Goal: Transaction & Acquisition: Obtain resource

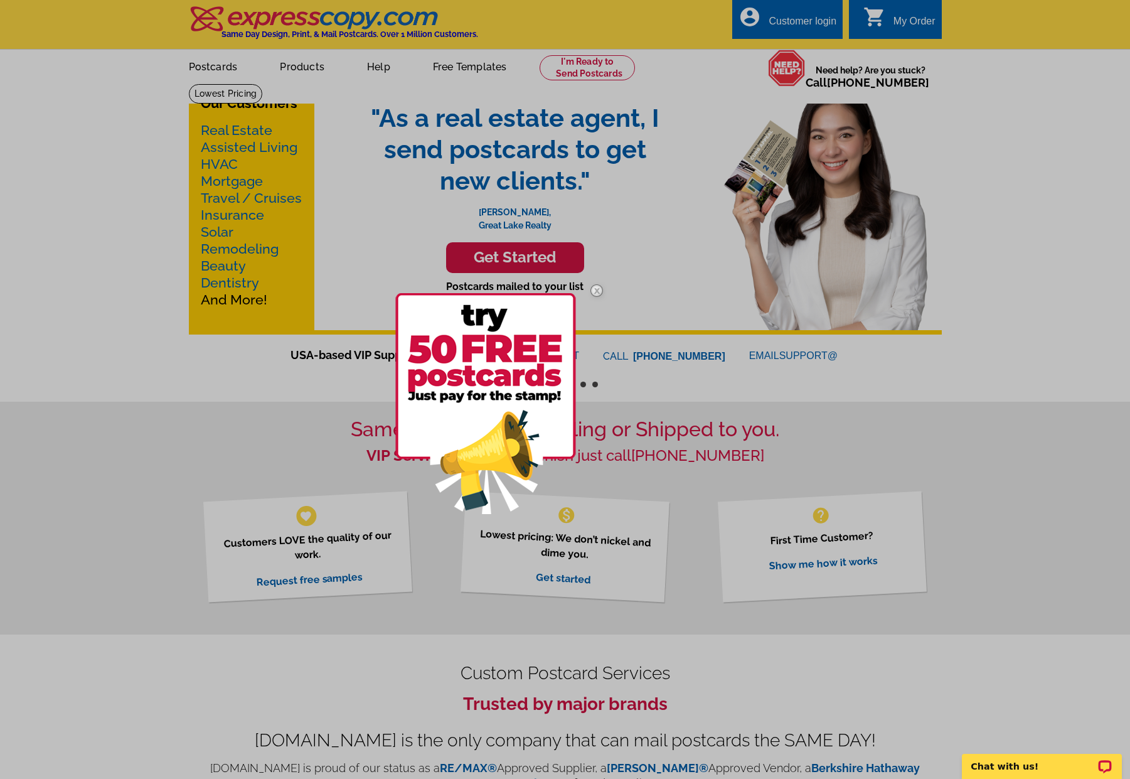
click at [601, 291] on img at bounding box center [597, 290] width 36 height 36
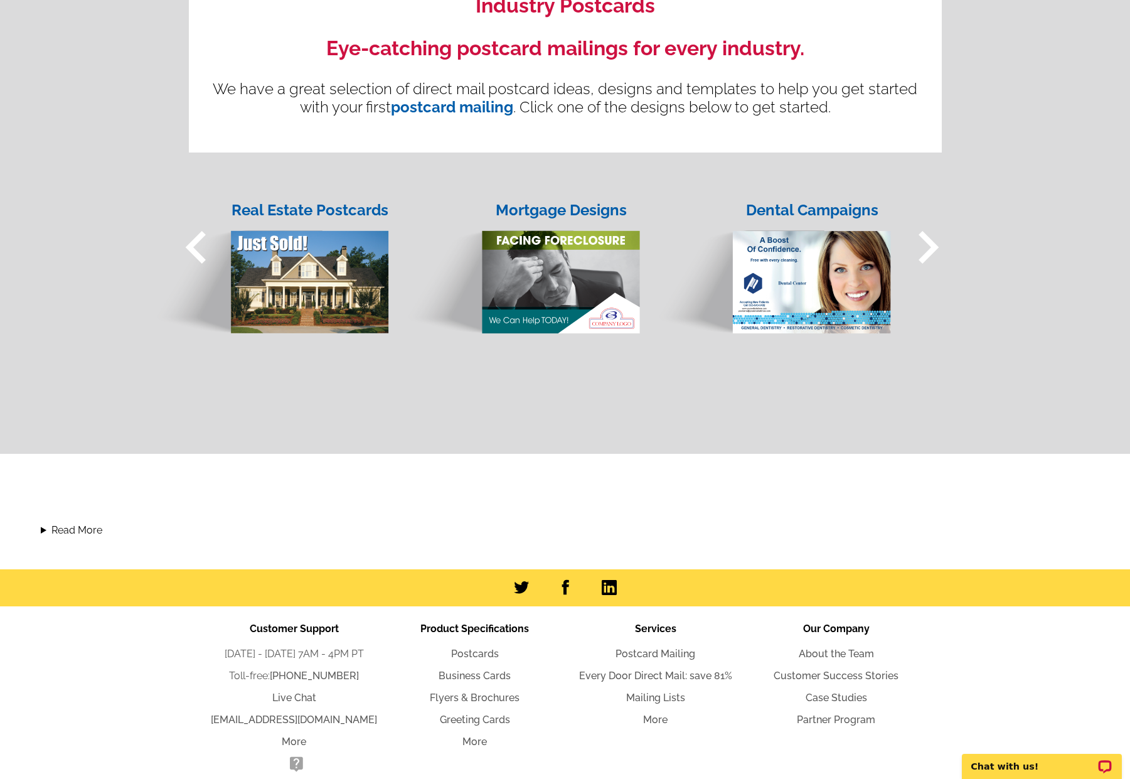
scroll to position [1029, 0]
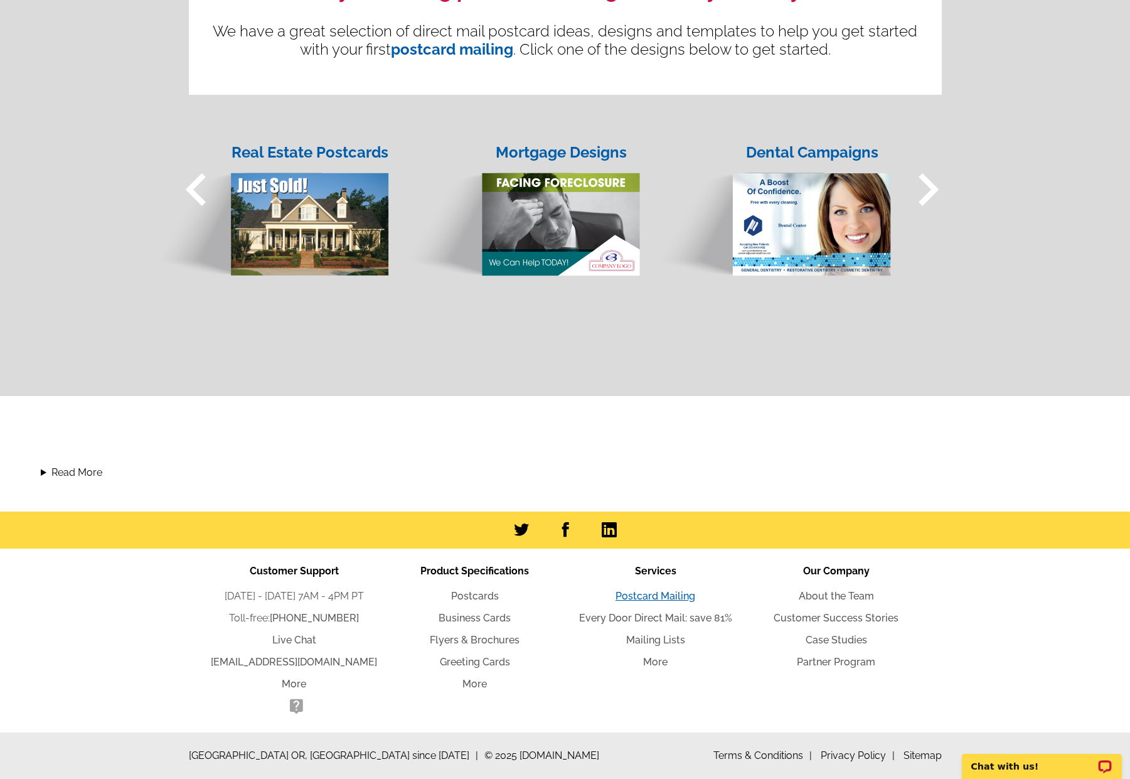
click at [655, 594] on link "Postcard Mailing" at bounding box center [656, 596] width 80 height 12
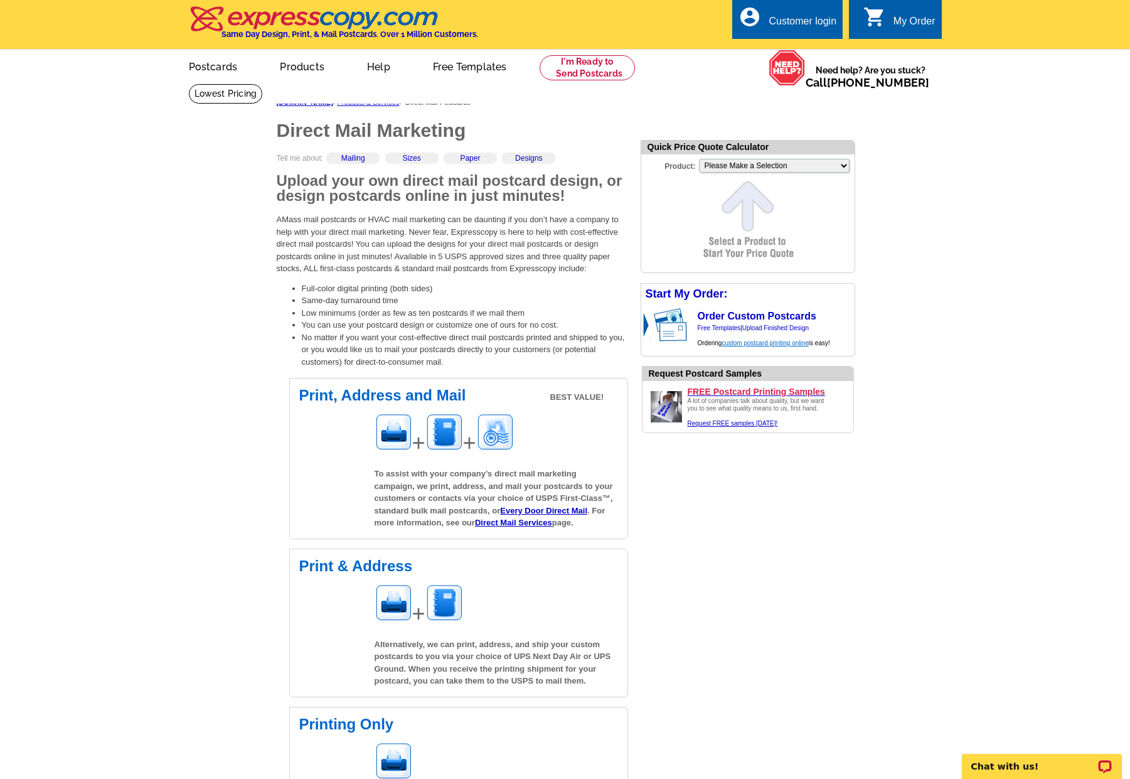
click at [757, 343] on link "custom postcard printing online" at bounding box center [765, 342] width 87 height 7
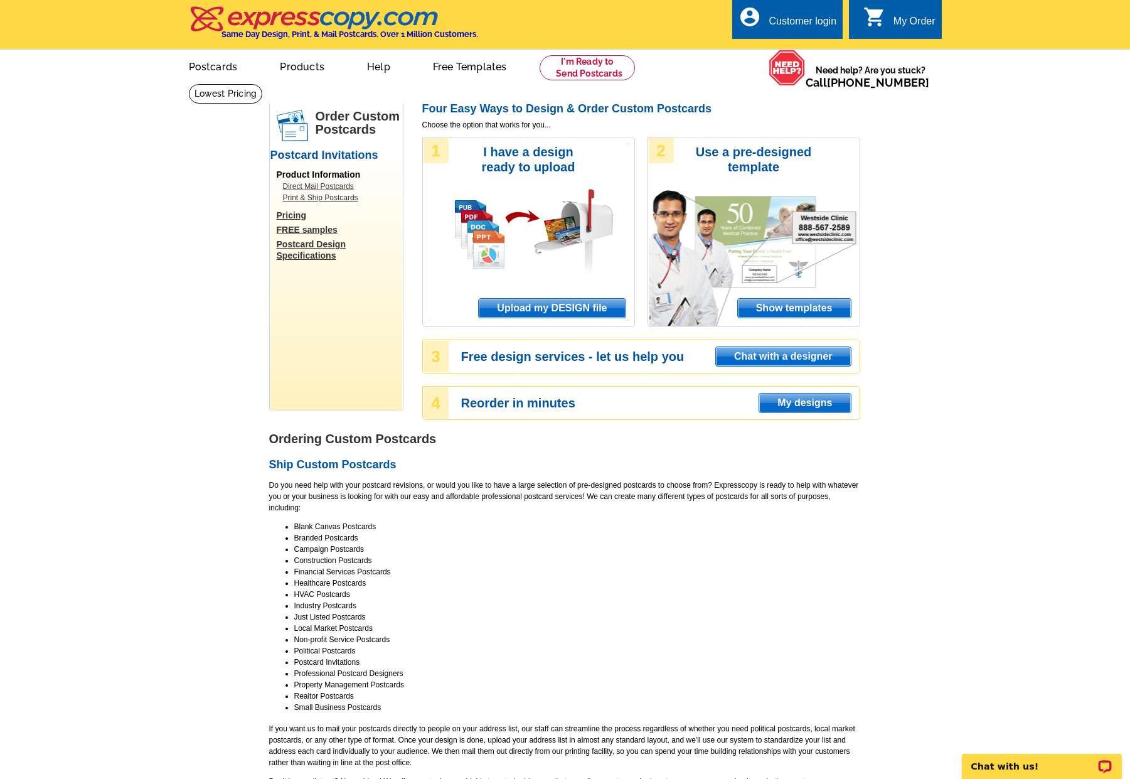
click at [582, 300] on span "Upload my DESIGN file" at bounding box center [552, 308] width 146 height 19
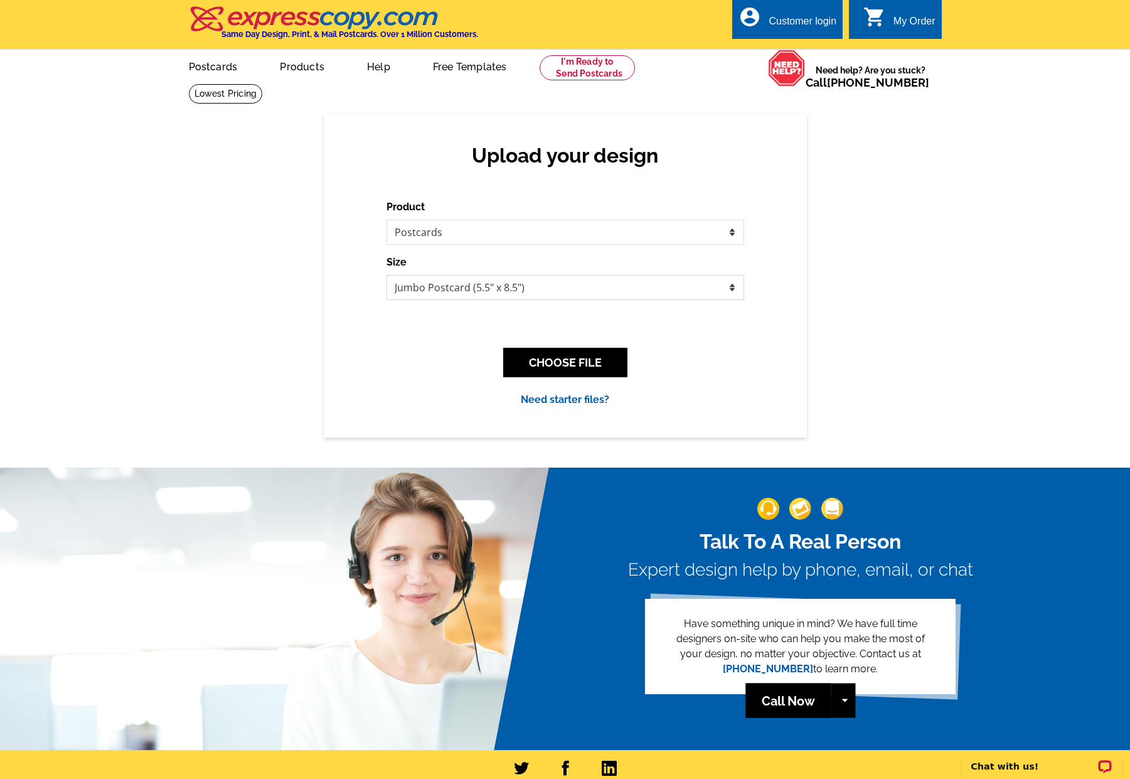
click at [596, 292] on select "Jumbo Postcard (5.5" x 8.5") Regular Postcard (4.25" x 5.6") Panoramic Postcard…" at bounding box center [566, 287] width 358 height 25
select select "3"
click at [387, 275] on select "Jumbo Postcard (5.5" x 8.5") Regular Postcard (4.25" x 5.6") Panoramic Postcard…" at bounding box center [566, 287] width 358 height 25
click at [565, 400] on link "Need starter files?" at bounding box center [565, 399] width 88 height 12
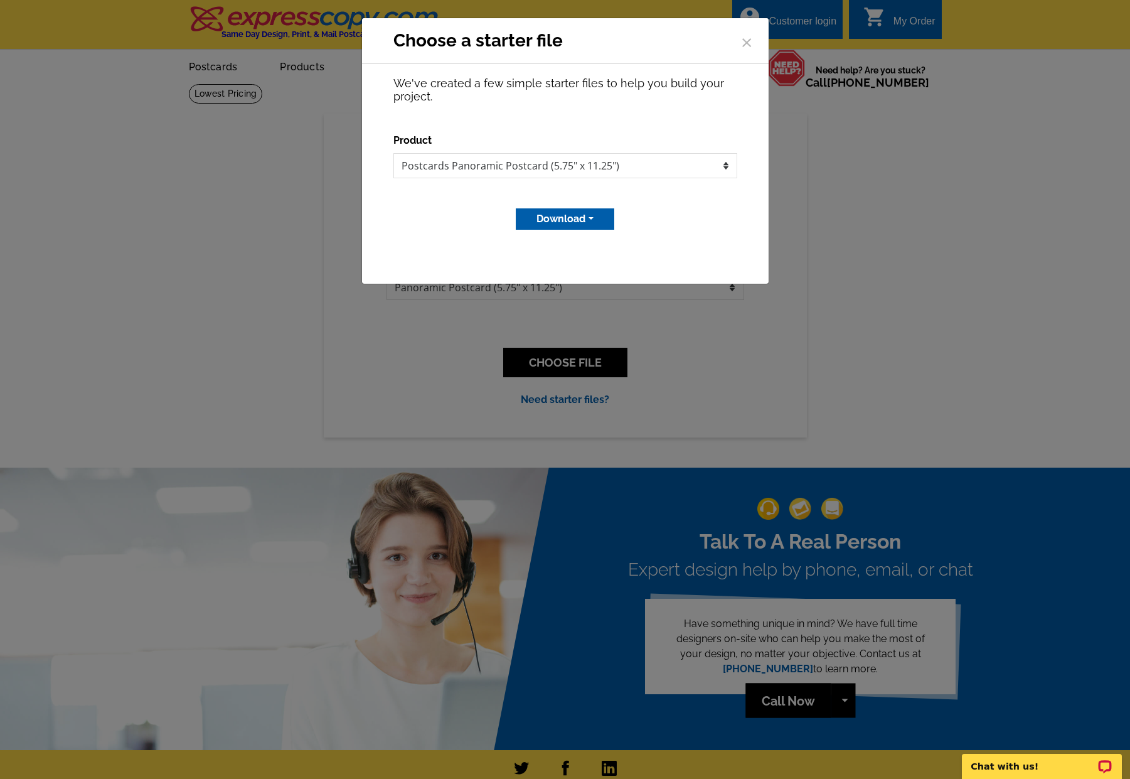
click at [583, 222] on button "Download" at bounding box center [565, 218] width 99 height 21
click at [579, 261] on link "Adobe PDF file" at bounding box center [564, 264] width 99 height 18
